Goal: Answer question/provide support: Share knowledge or assist other users

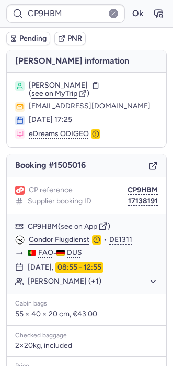
scroll to position [146, 0]
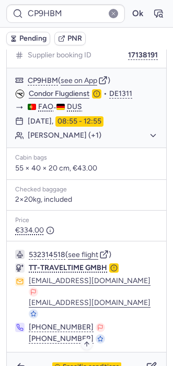
click at [72, 364] on span "Specific conditions" at bounding box center [91, 367] width 56 height 7
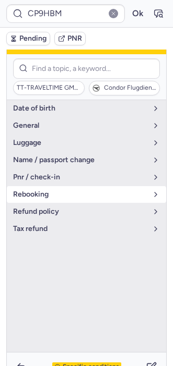
click at [44, 197] on span "rebooking" at bounding box center [80, 194] width 134 height 8
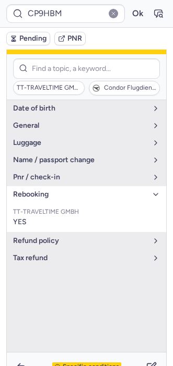
click at [69, 364] on span "Specific conditions" at bounding box center [91, 367] width 56 height 7
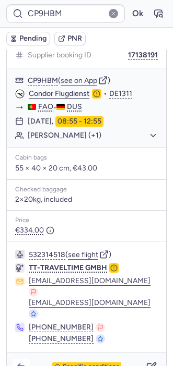
click at [22, 362] on icon "button" at bounding box center [21, 367] width 10 height 10
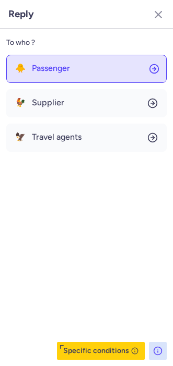
click at [54, 66] on span "Passenger" at bounding box center [51, 68] width 38 height 9
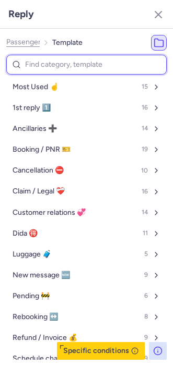
click at [54, 66] on input at bounding box center [86, 65] width 160 height 20
type input "pe"
select select "en"
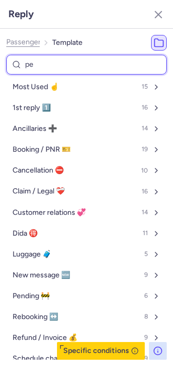
select select "en"
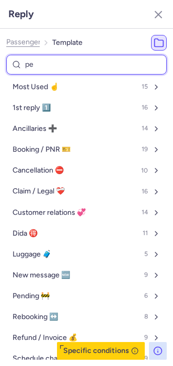
select select "en"
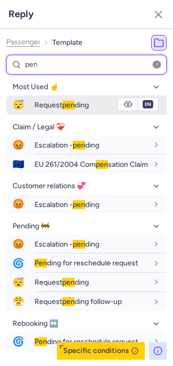
type input "pen"
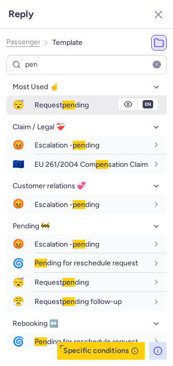
click at [49, 103] on span "Request pen ding" at bounding box center [61, 105] width 54 height 9
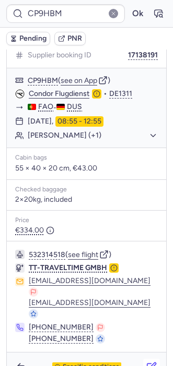
click at [150, 363] on icon "button" at bounding box center [153, 366] width 6 height 6
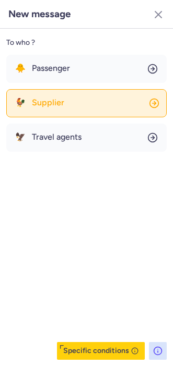
click at [53, 106] on span "Supplier" at bounding box center [48, 102] width 32 height 9
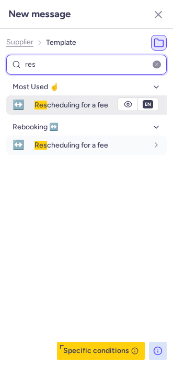
type input "res"
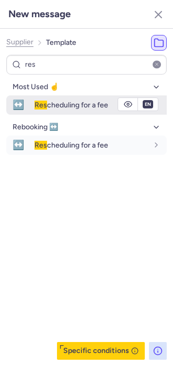
click at [51, 106] on span "Res cheduling for a fee" at bounding box center [71, 105] width 74 height 9
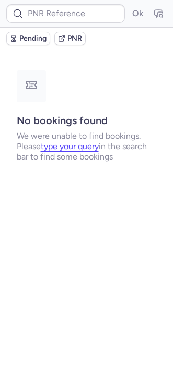
scroll to position [0, 0]
type input "CP9HBM"
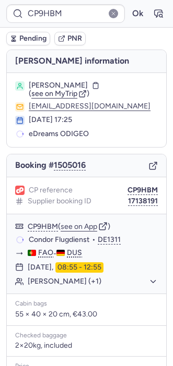
scroll to position [146, 0]
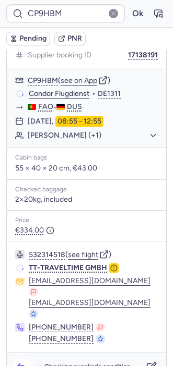
click at [21, 362] on icon "button" at bounding box center [21, 367] width 10 height 10
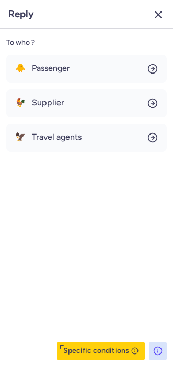
click at [157, 9] on icon "button" at bounding box center [158, 14] width 13 height 13
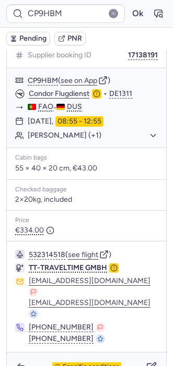
click at [28, 0] on body "CP9HBM Ok Pending PNR [PERSON_NAME] information [PERSON_NAME] ( see on MyTrip )…" at bounding box center [86, 0] width 173 height 0
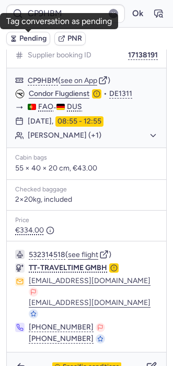
click at [25, 37] on span "Pending" at bounding box center [32, 38] width 27 height 8
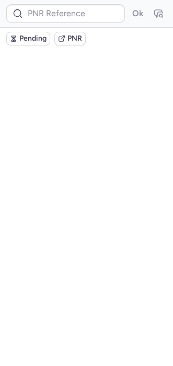
scroll to position [0, 0]
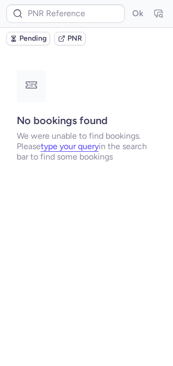
type input "CPK2BR"
type input "CPYM7A"
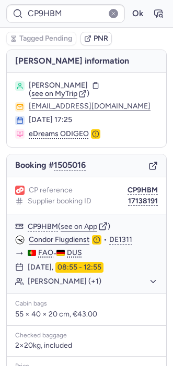
type input "CPYNYZ"
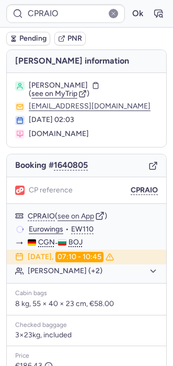
type input "CPTSOP"
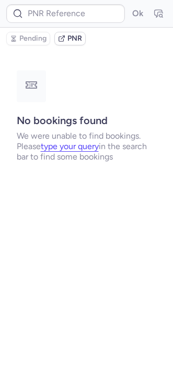
type input "CP9HBM"
